Goal: Information Seeking & Learning: Learn about a topic

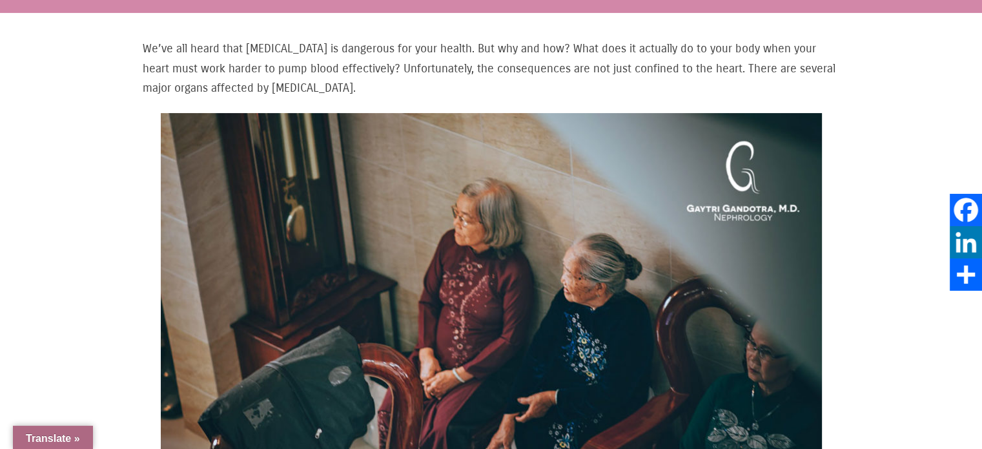
scroll to position [194, 0]
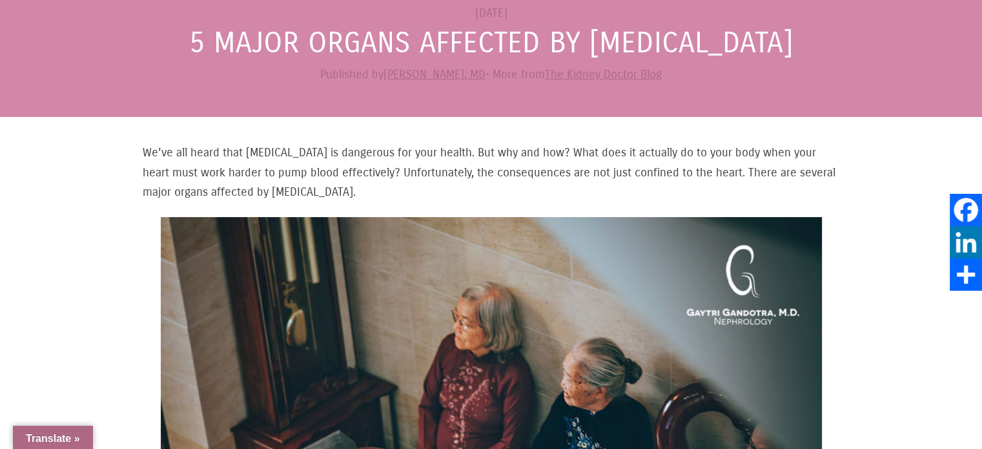
click at [479, 168] on p "We’ve all heard that [MEDICAL_DATA] is dangerous for your health. But why and h…" at bounding box center [491, 172] width 697 height 59
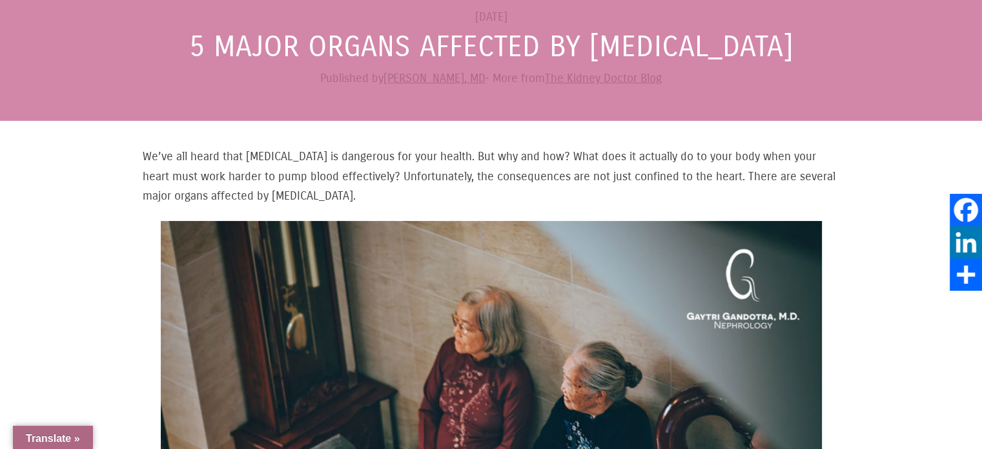
scroll to position [0, 0]
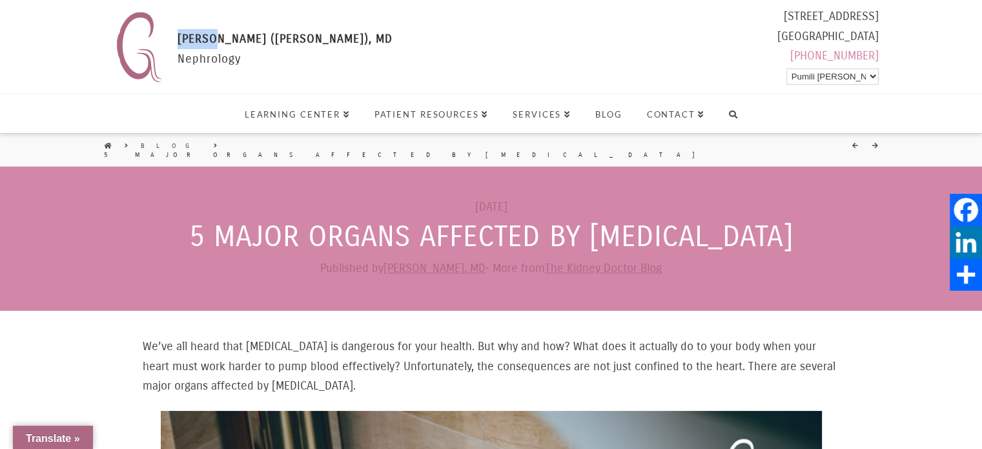
drag, startPoint x: 177, startPoint y: 38, endPoint x: 216, endPoint y: 43, distance: 39.7
click at [216, 43] on div "[PERSON_NAME] (Formerly [PERSON_NAME]), MD [PERSON_NAME] ([PERSON_NAME]), MD Ne…" at bounding box center [494, 46] width 768 height 81
copy span "GAYTRI"
drag, startPoint x: 218, startPoint y: 35, endPoint x: 276, endPoint y: 38, distance: 58.2
click at [276, 38] on span "[PERSON_NAME] ([PERSON_NAME]), MD" at bounding box center [284, 39] width 215 height 14
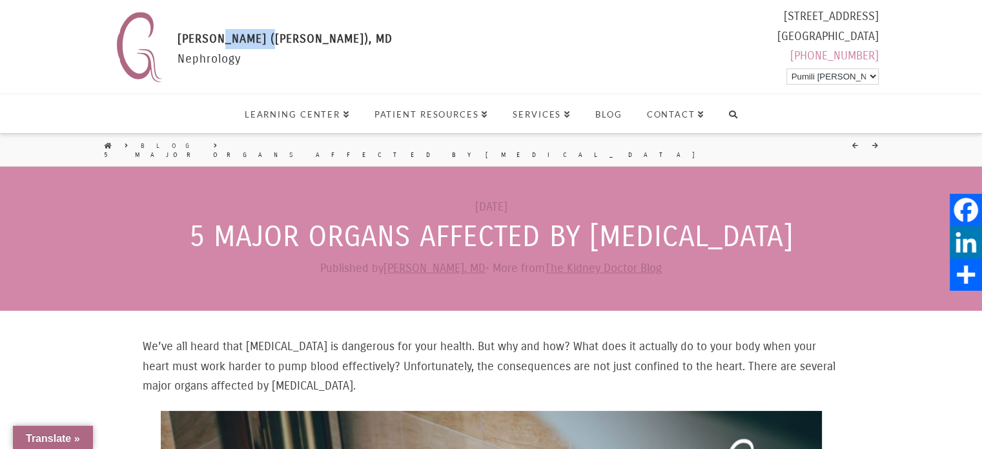
copy span "[PERSON_NAME]"
click at [285, 43] on span "[PERSON_NAME] ([PERSON_NAME]), MD" at bounding box center [284, 39] width 215 height 14
click at [316, 41] on span "[PERSON_NAME] ([PERSON_NAME]), MD" at bounding box center [284, 39] width 215 height 14
drag, startPoint x: 328, startPoint y: 36, endPoint x: 283, endPoint y: 38, distance: 45.2
click at [283, 38] on span "[PERSON_NAME] ([PERSON_NAME]), MD" at bounding box center [284, 39] width 215 height 14
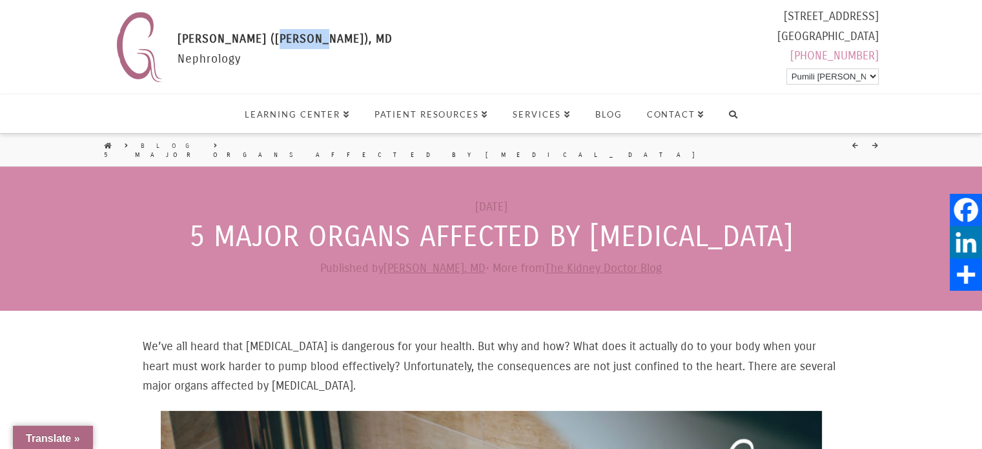
copy span "(MANEK)"
drag, startPoint x: 134, startPoint y: 225, endPoint x: 869, endPoint y: 227, distance: 735.1
click at [869, 227] on h1 "5 Major Organs Affected by [MEDICAL_DATA]" at bounding box center [491, 236] width 982 height 30
copy h1 "5 Major Organs Affected by [MEDICAL_DATA]"
click at [318, 336] on p "We’ve all heard that [MEDICAL_DATA] is dangerous for your health. But why and h…" at bounding box center [491, 365] width 697 height 59
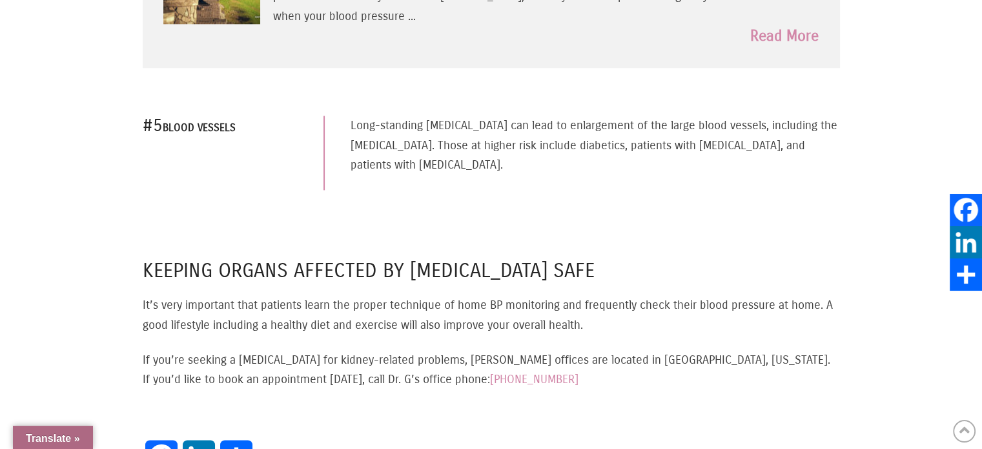
scroll to position [1872, 0]
